Goal: Task Accomplishment & Management: Complete application form

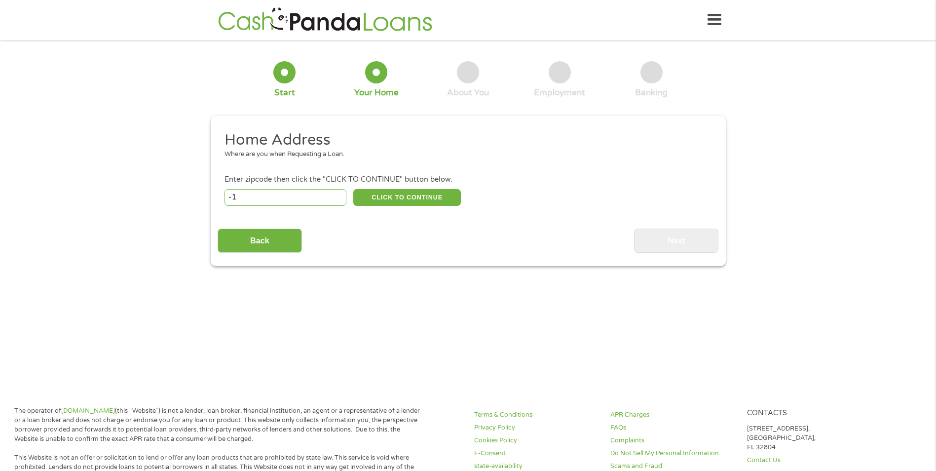
type input "-1"
click at [339, 199] on input "-1" at bounding box center [286, 197] width 122 height 17
click at [315, 200] on input "-1" at bounding box center [286, 197] width 122 height 17
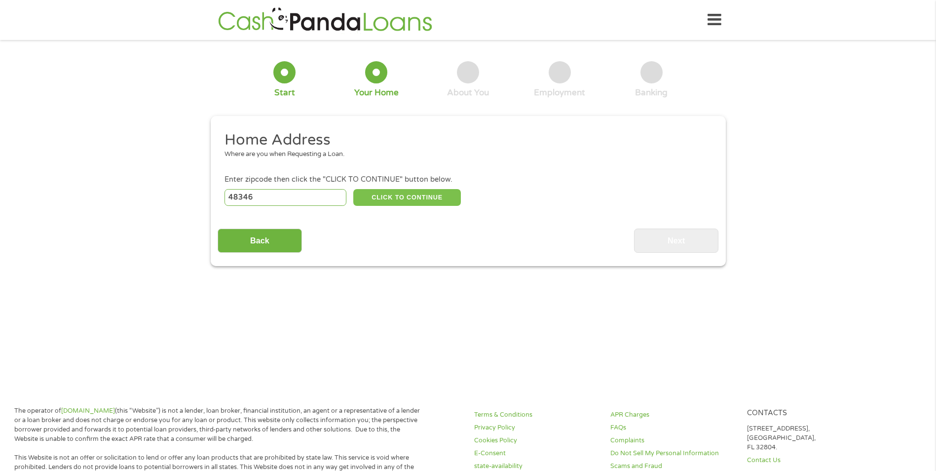
type input "48346"
click at [443, 197] on button "CLICK TO CONTINUE" at bounding box center [407, 197] width 108 height 17
type input "48346"
type input "Clarkston"
select select "[US_STATE]"
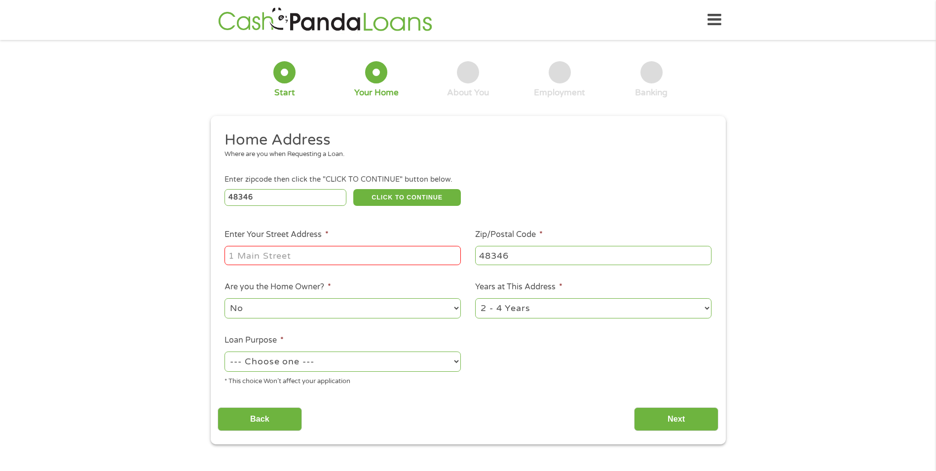
click at [409, 246] on input "Enter Your Street Address *" at bounding box center [343, 255] width 236 height 19
type input "[STREET_ADDRESS]"
click at [339, 308] on select "No Yes" at bounding box center [343, 308] width 236 height 20
click at [225, 298] on select "No Yes" at bounding box center [343, 308] width 236 height 20
click at [369, 311] on select "No Yes" at bounding box center [343, 308] width 236 height 20
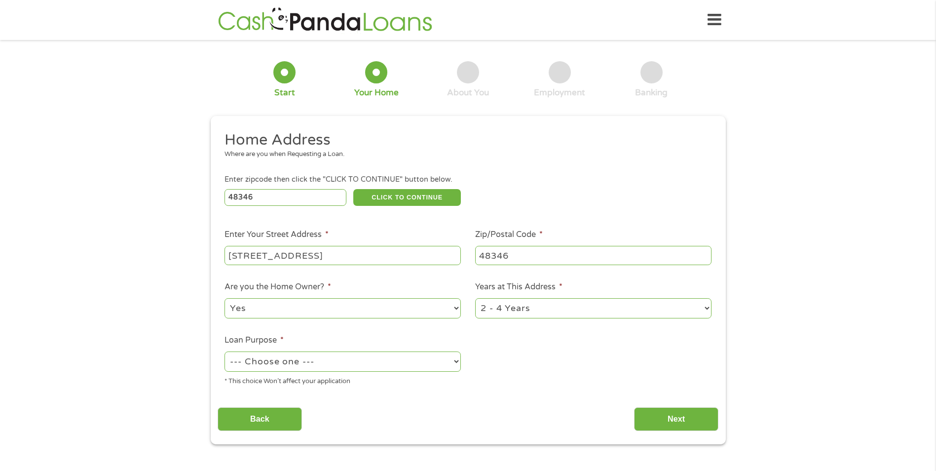
select select "no"
click at [225, 298] on select "No Yes" at bounding box center [343, 308] width 236 height 20
click at [541, 313] on select "1 Year or less 1 - 2 Years 2 - 4 Years Over 4 Years" at bounding box center [593, 308] width 236 height 20
select select "24months"
click at [475, 298] on select "1 Year or less 1 - 2 Years 2 - 4 Years Over 4 Years" at bounding box center [593, 308] width 236 height 20
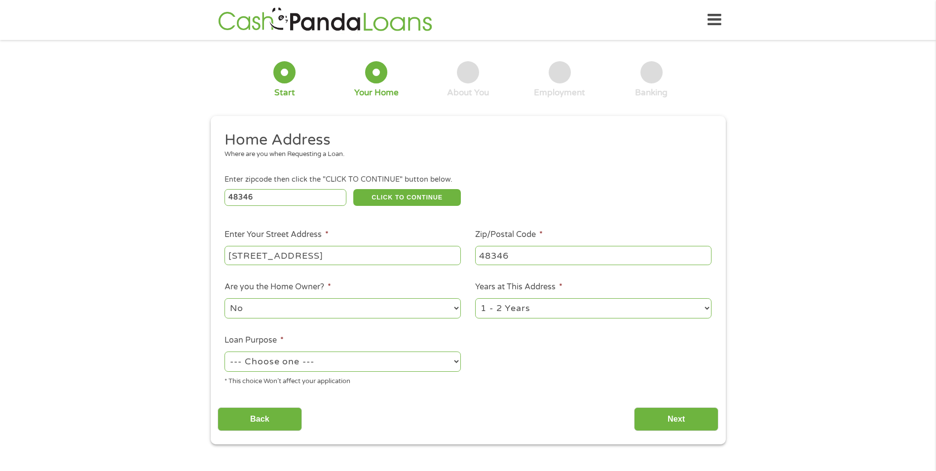
click at [423, 356] on select "--- Choose one --- Pay Bills Debt Consolidation Home Improvement Major Purchase…" at bounding box center [343, 361] width 236 height 20
select select "paybills"
click at [225, 351] on select "--- Choose one --- Pay Bills Debt Consolidation Home Improvement Major Purchase…" at bounding box center [343, 361] width 236 height 20
click at [648, 422] on input "Next" at bounding box center [676, 419] width 84 height 24
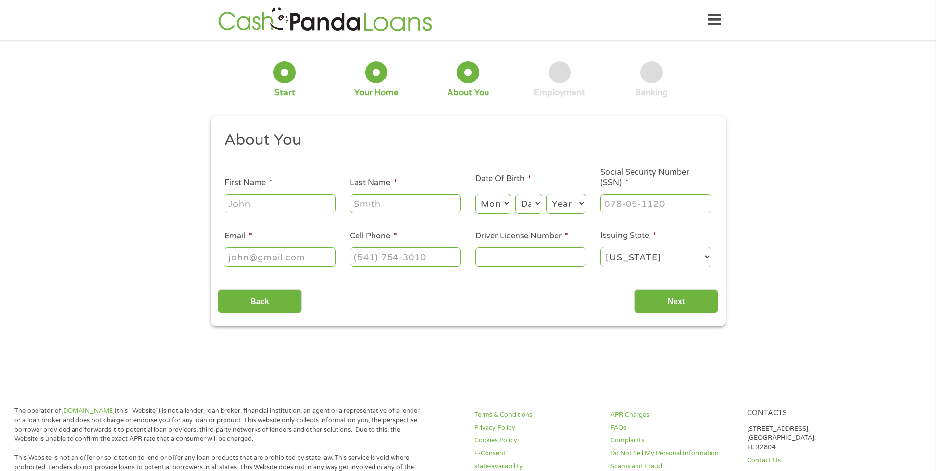
click at [304, 205] on input "First Name *" at bounding box center [280, 203] width 111 height 19
type input "[PERSON_NAME]"
select select "6"
select select "20"
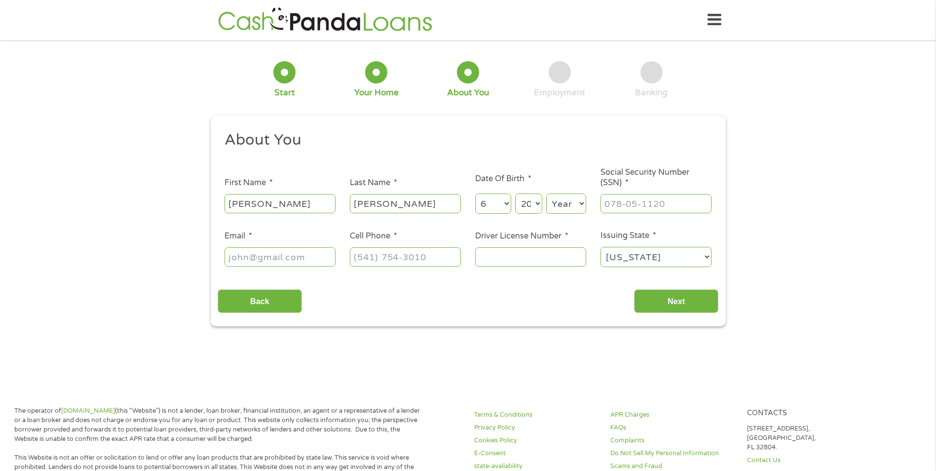
select select "1982"
type input "[EMAIL_ADDRESS][DOMAIN_NAME]"
type input "[PHONE_NUMBER]"
click at [668, 200] on input "___-__-____" at bounding box center [656, 203] width 111 height 19
type input "384-92-5469"
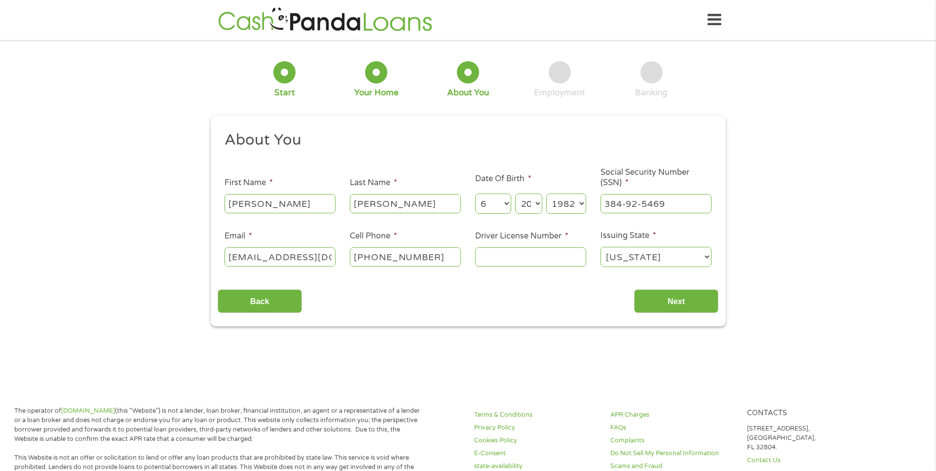
click at [579, 260] on input "Driver License Number *" at bounding box center [530, 256] width 111 height 19
type input "S530603585472"
click at [692, 309] on input "Next" at bounding box center [676, 301] width 84 height 24
click at [692, 302] on input "Next" at bounding box center [676, 301] width 84 height 24
click at [495, 197] on select "Month 1 2 3 4 5 6 7 8 9 10 11 12" at bounding box center [493, 204] width 36 height 20
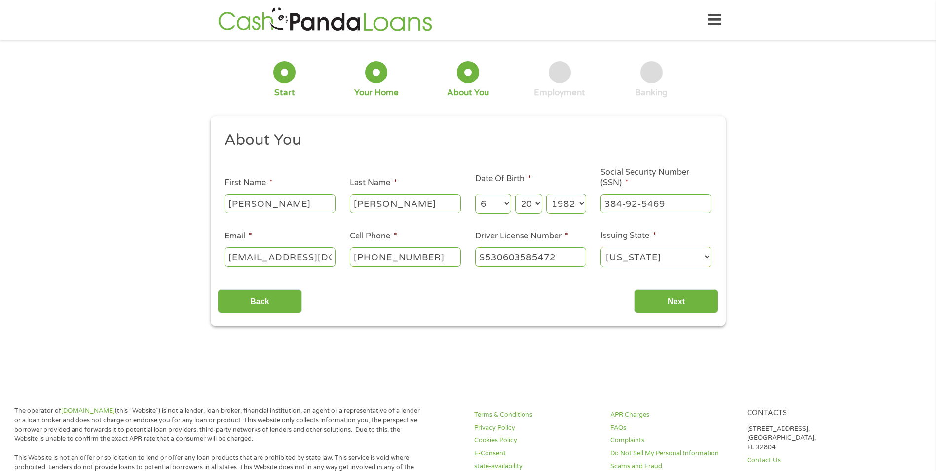
click at [475, 194] on select "Month 1 2 3 4 5 6 7 8 9 10 11 12" at bounding box center [493, 204] width 36 height 20
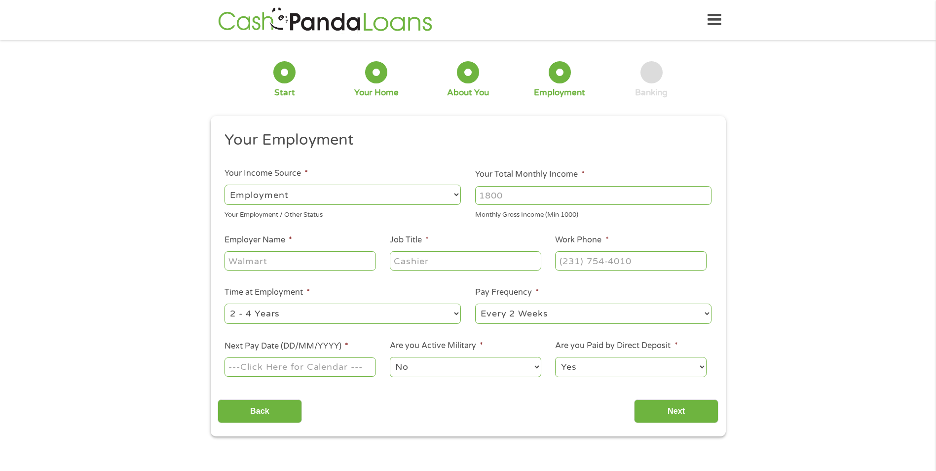
click at [330, 199] on select "--- Choose one --- Employment [DEMOGRAPHIC_DATA] Benefits" at bounding box center [343, 195] width 236 height 20
click at [330, 200] on select "--- Choose one --- Employment [DEMOGRAPHIC_DATA] Benefits" at bounding box center [343, 195] width 236 height 20
click at [531, 199] on input "Your Total Monthly Income *" at bounding box center [593, 195] width 236 height 19
type input "2600"
click at [345, 263] on input "Employer Name *" at bounding box center [300, 260] width 151 height 19
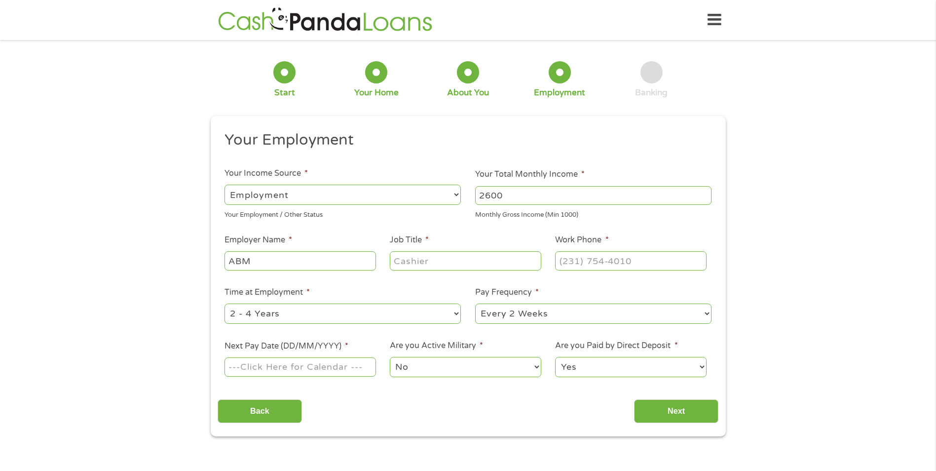
type input "ABM"
click at [489, 265] on input "Job Title *" at bounding box center [465, 260] width 151 height 19
type input "Administrative Assistant"
click at [582, 264] on input "(___) ___-____" at bounding box center [630, 260] width 151 height 19
type input "[PHONE_NUMBER]"
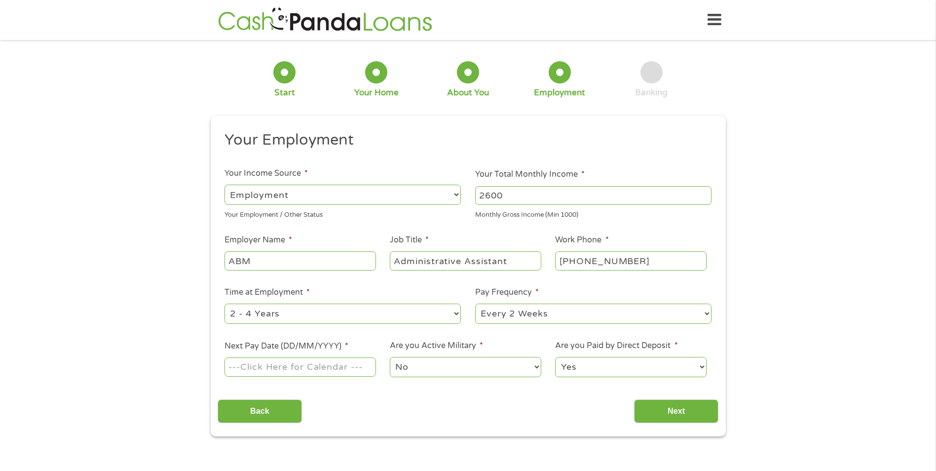
click at [323, 314] on select "--- Choose one --- 1 Year or less 1 - 2 Years 2 - 4 Years Over 4 Years" at bounding box center [343, 314] width 236 height 20
select select "24months"
click at [225, 304] on select "--- Choose one --- 1 Year or less 1 - 2 Years 2 - 4 Years Over 4 Years" at bounding box center [343, 314] width 236 height 20
click at [529, 317] on select "--- Choose one --- Every 2 Weeks Every Week Monthly Semi-Monthly" at bounding box center [593, 314] width 236 height 20
click at [475, 304] on select "--- Choose one --- Every 2 Weeks Every Week Monthly Semi-Monthly" at bounding box center [593, 314] width 236 height 20
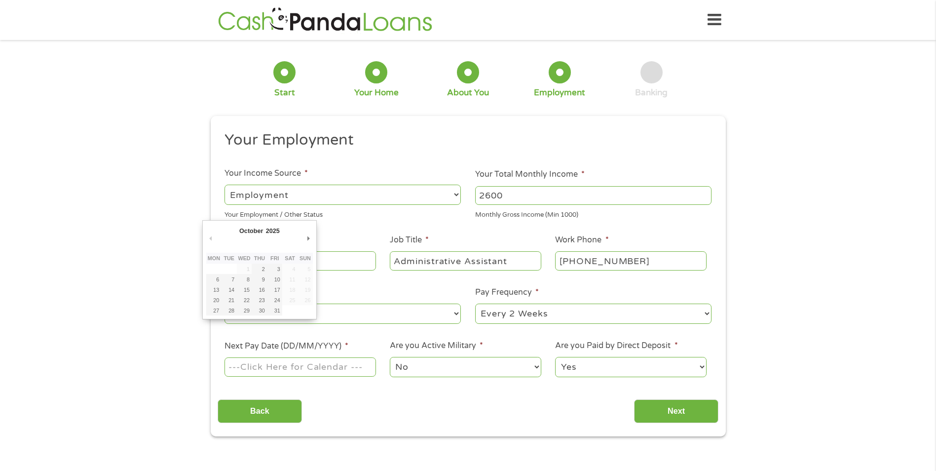
click at [330, 366] on input "Next Pay Date (DD/MM/YYYY) *" at bounding box center [300, 366] width 151 height 19
type input "[DATE]"
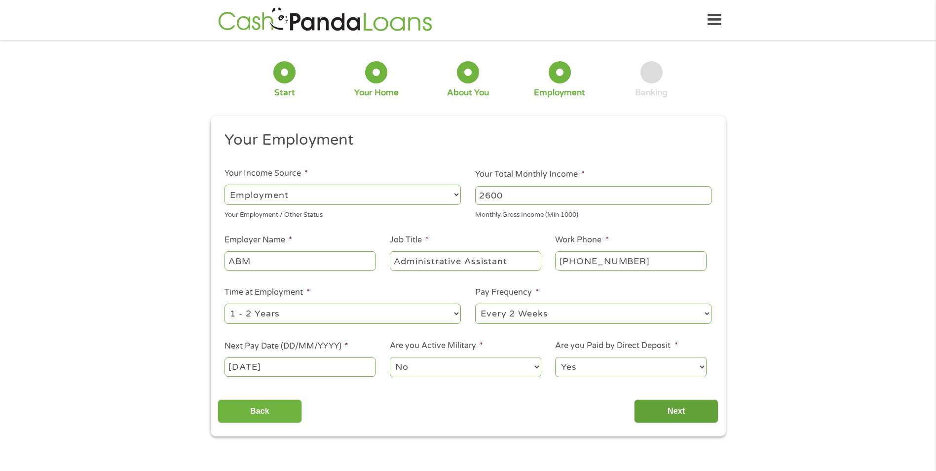
click at [676, 412] on input "Next" at bounding box center [676, 411] width 84 height 24
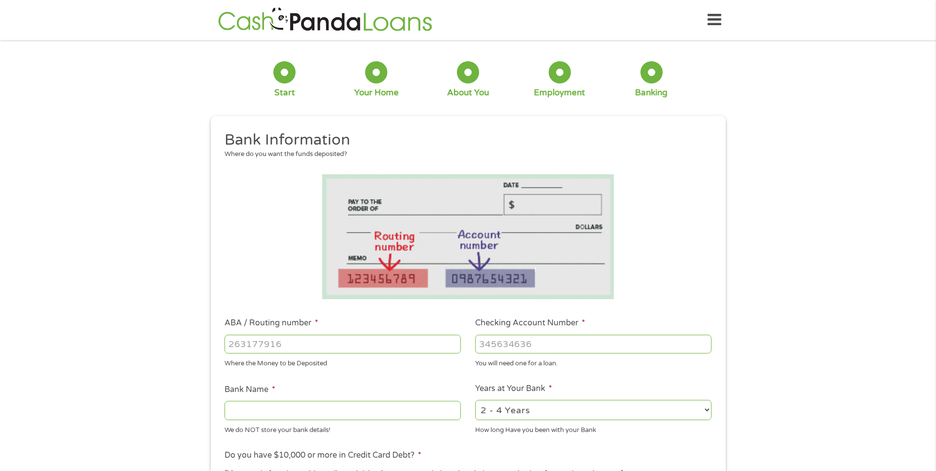
click at [301, 344] on input "ABA / Routing number *" at bounding box center [343, 344] width 236 height 19
type input "072000326"
type input "JPMORGAN CHASE BANK NA"
type input "072000326"
click at [512, 348] on input "Checking Account Number *" at bounding box center [593, 344] width 236 height 19
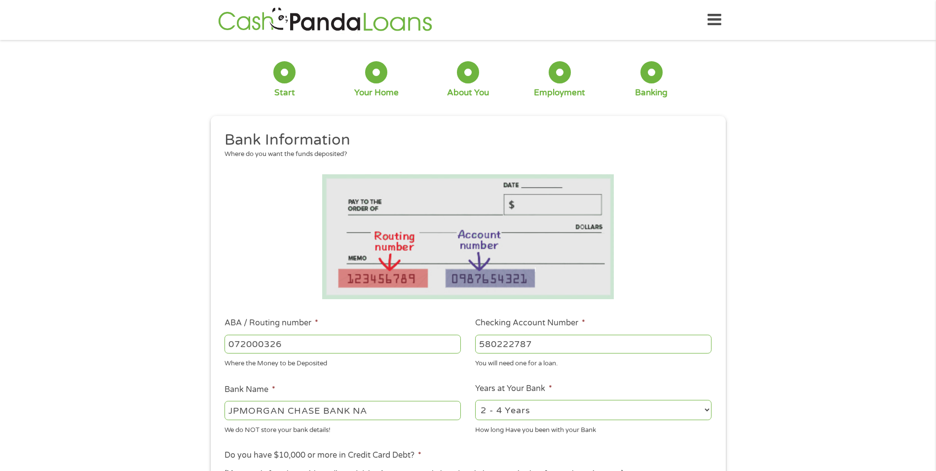
type input "580222787"
click at [552, 409] on select "2 - 4 Years 6 - 12 Months 1 - 2 Years Over 4 Years" at bounding box center [593, 410] width 236 height 20
select select "24months"
click at [475, 400] on select "2 - 4 Years 6 - 12 Months 1 - 2 Years Over 4 Years" at bounding box center [593, 410] width 236 height 20
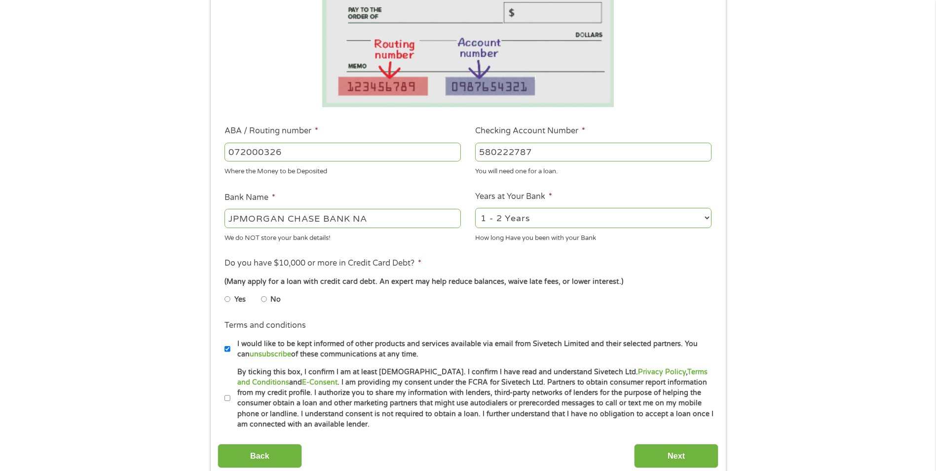
scroll to position [247, 0]
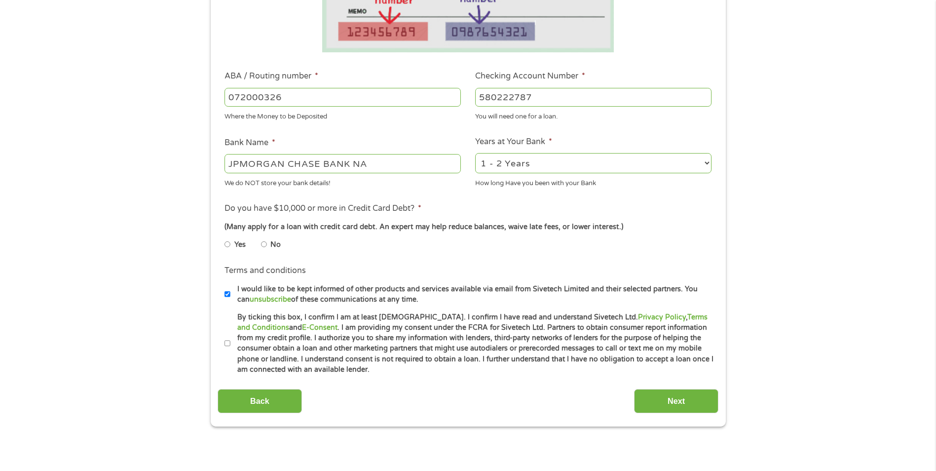
click at [265, 244] on input "No" at bounding box center [264, 244] width 6 height 16
radio input "true"
click at [227, 342] on input "By ticking this box, I confirm I am at least [DEMOGRAPHIC_DATA]. I confirm I ha…" at bounding box center [228, 344] width 6 height 16
checkbox input "true"
click at [664, 397] on input "Next" at bounding box center [676, 401] width 84 height 24
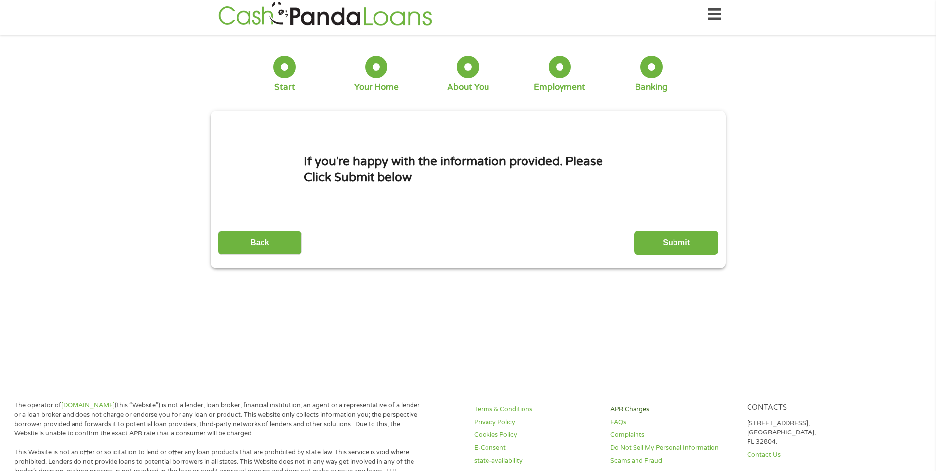
scroll to position [0, 0]
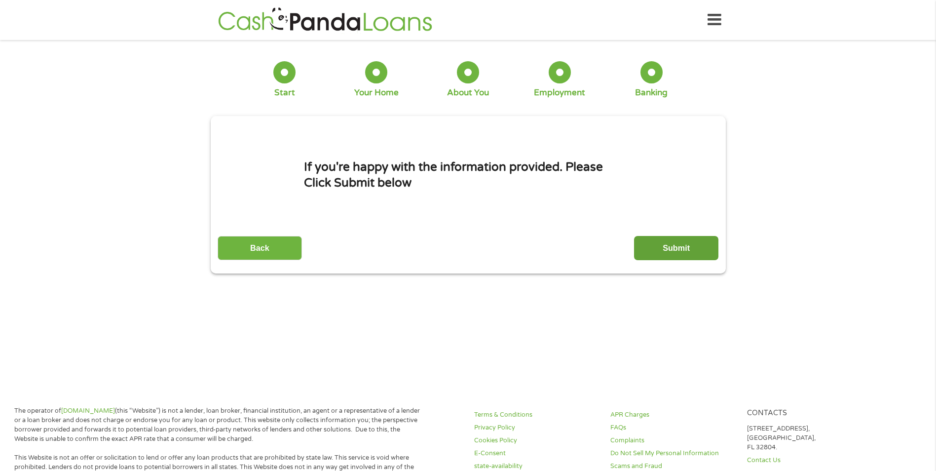
click at [694, 250] on input "Submit" at bounding box center [676, 248] width 84 height 24
